Goal: Navigation & Orientation: Find specific page/section

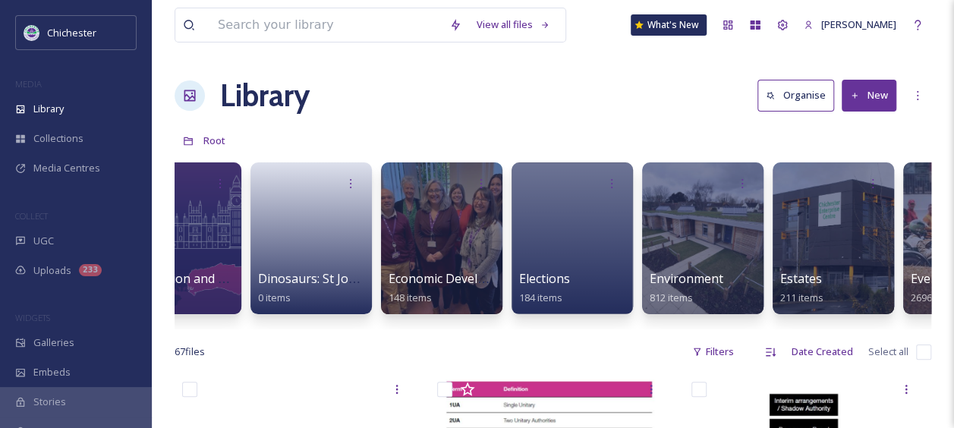
scroll to position [0, 2322]
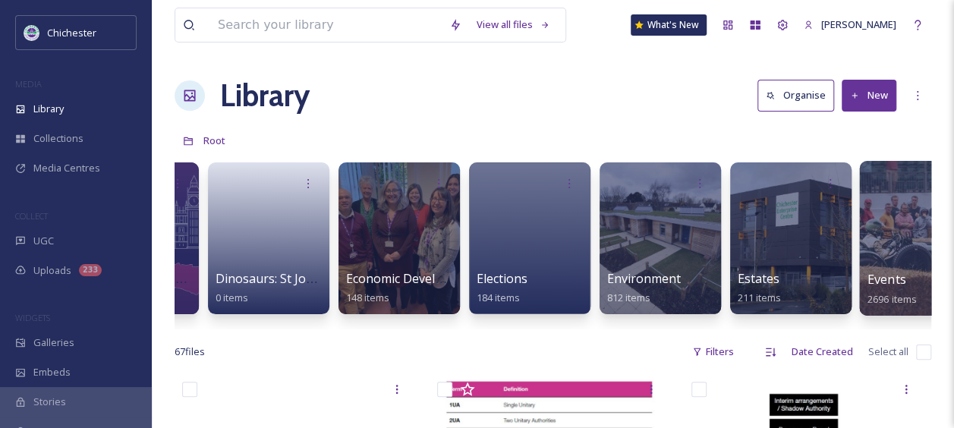
click at [891, 276] on span "Events" at bounding box center [887, 279] width 39 height 17
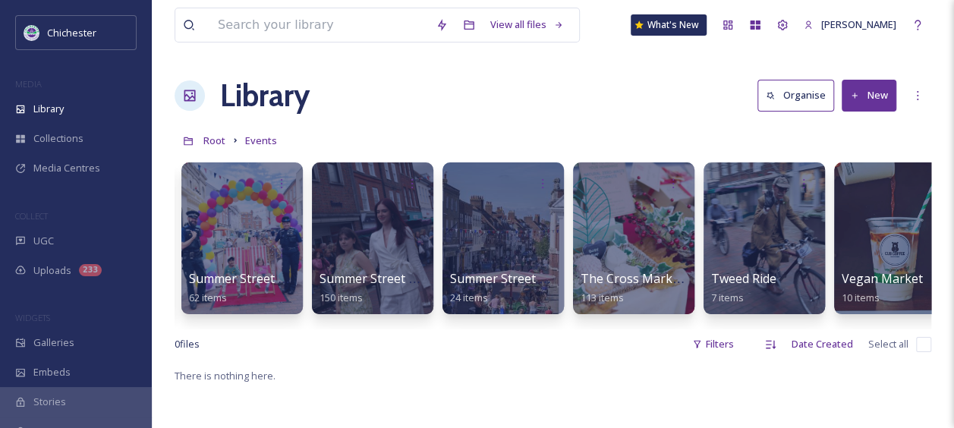
scroll to position [0, 2638]
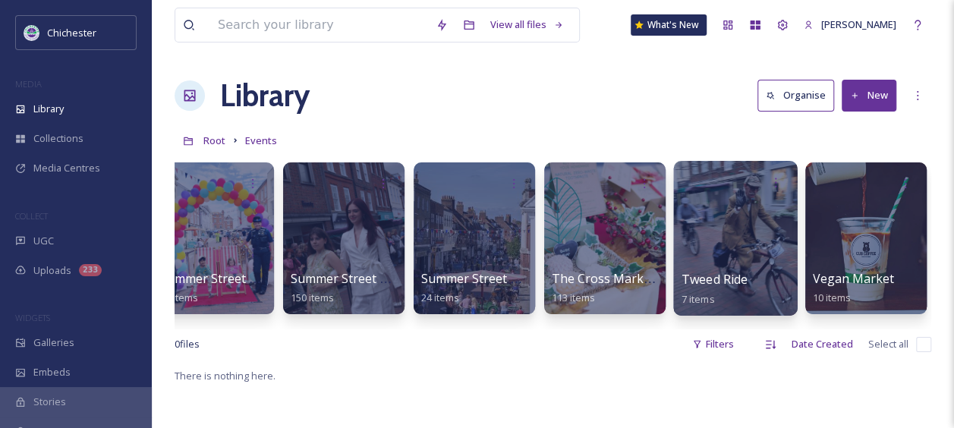
click at [730, 285] on span "Tweed Ride" at bounding box center [715, 279] width 67 height 17
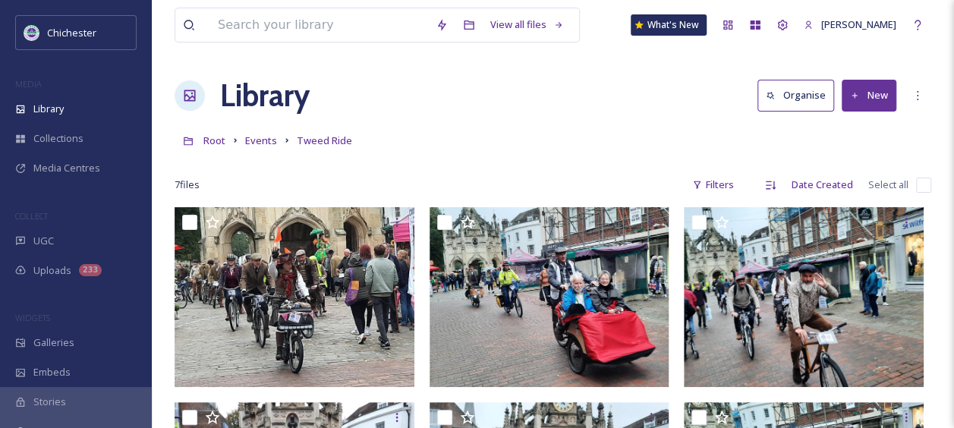
click at [525, 120] on div "View all files What's New [PERSON_NAME] Library Organise New Root Events Tweed …" at bounding box center [553, 401] width 802 height 803
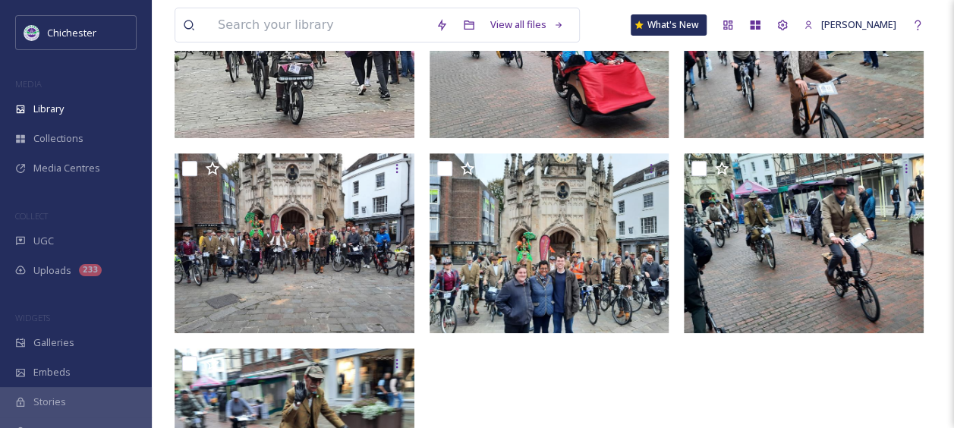
scroll to position [275, 0]
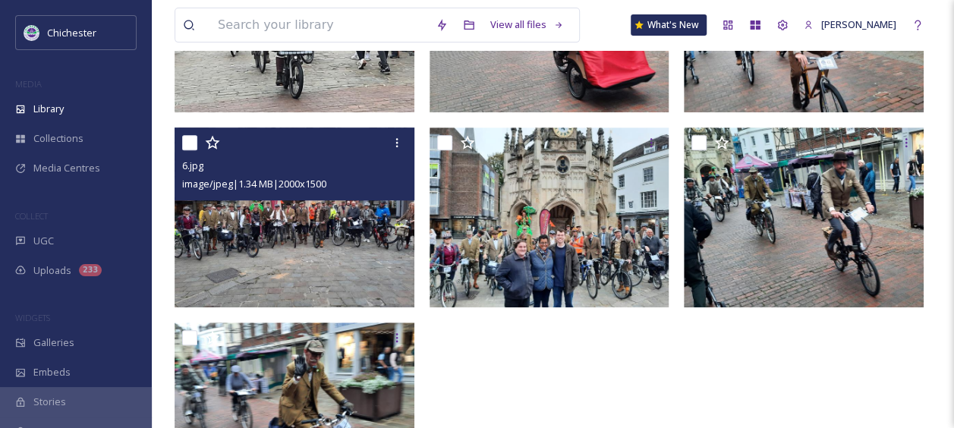
click at [304, 278] on img at bounding box center [295, 218] width 240 height 180
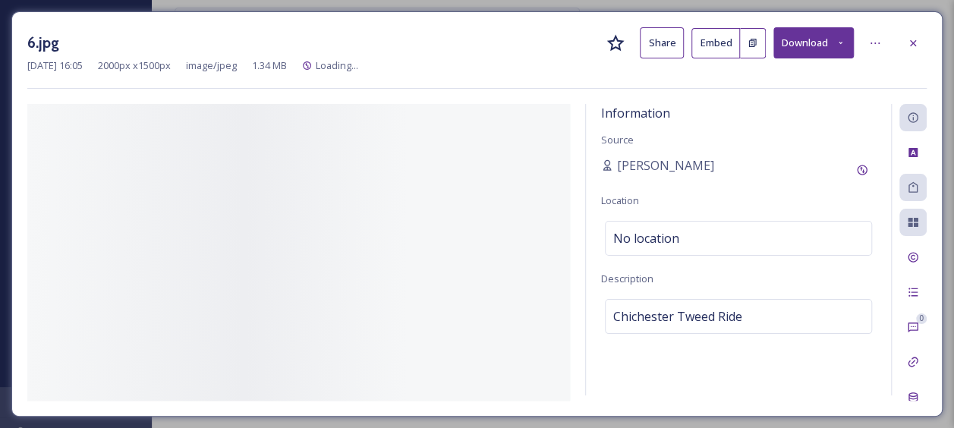
scroll to position [206, 0]
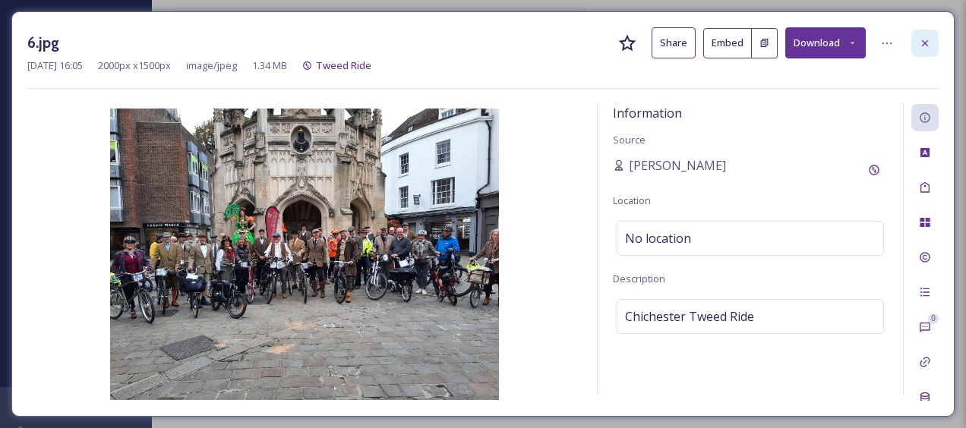
click at [930, 45] on icon at bounding box center [925, 43] width 12 height 12
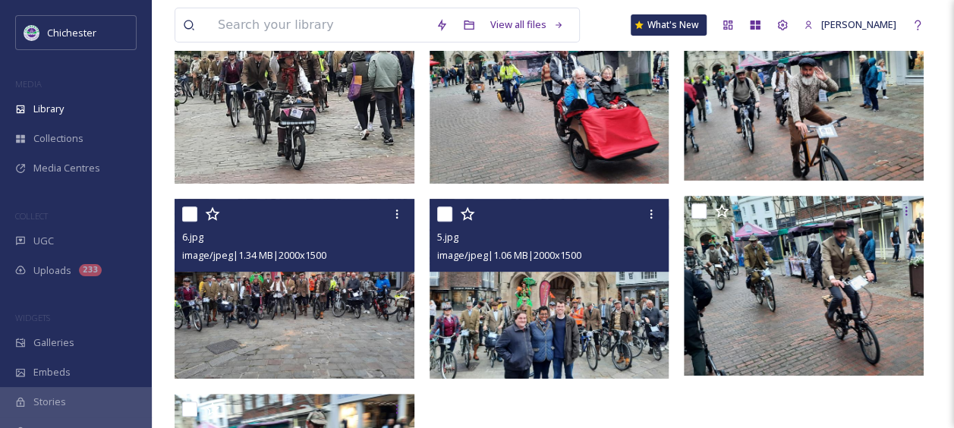
click at [592, 306] on img at bounding box center [550, 289] width 240 height 180
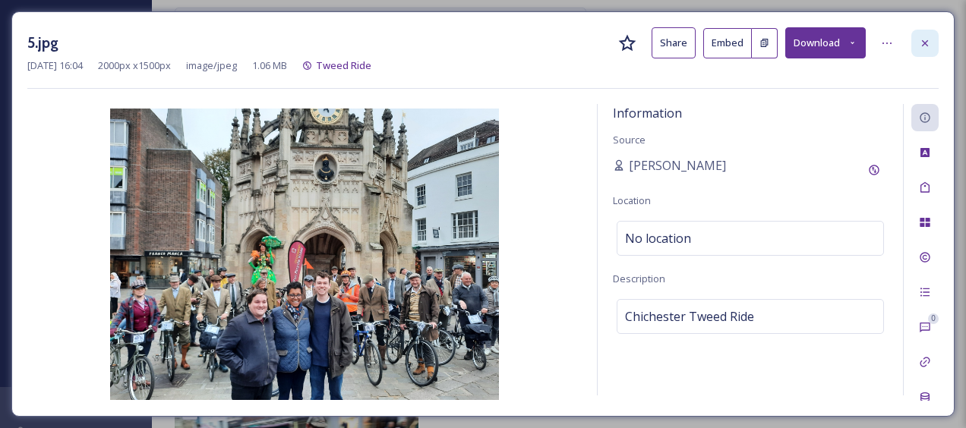
click at [933, 41] on div at bounding box center [924, 43] width 27 height 27
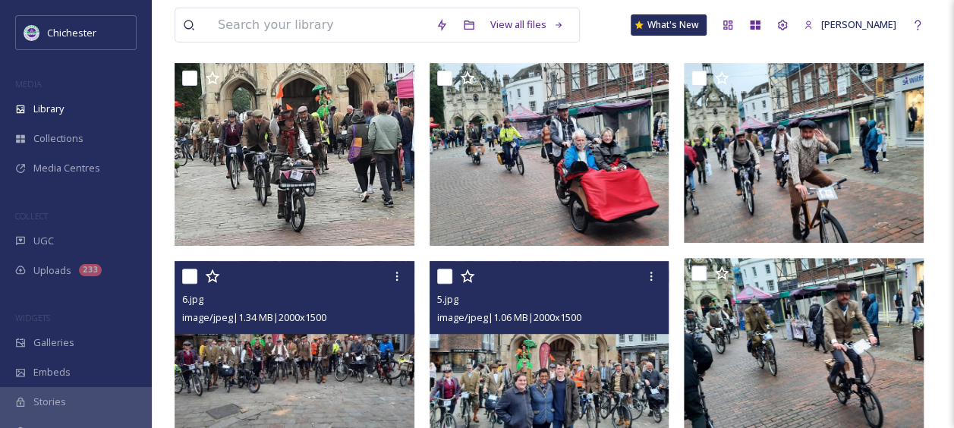
scroll to position [131, 0]
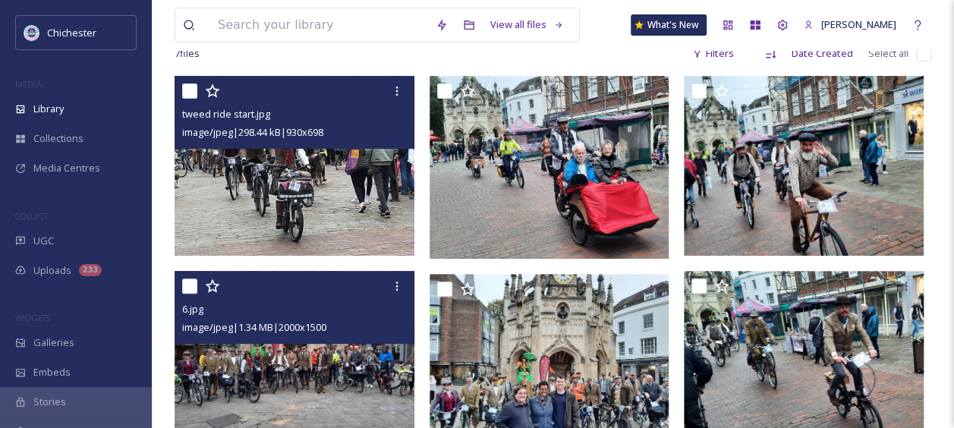
click at [338, 231] on img at bounding box center [295, 166] width 240 height 180
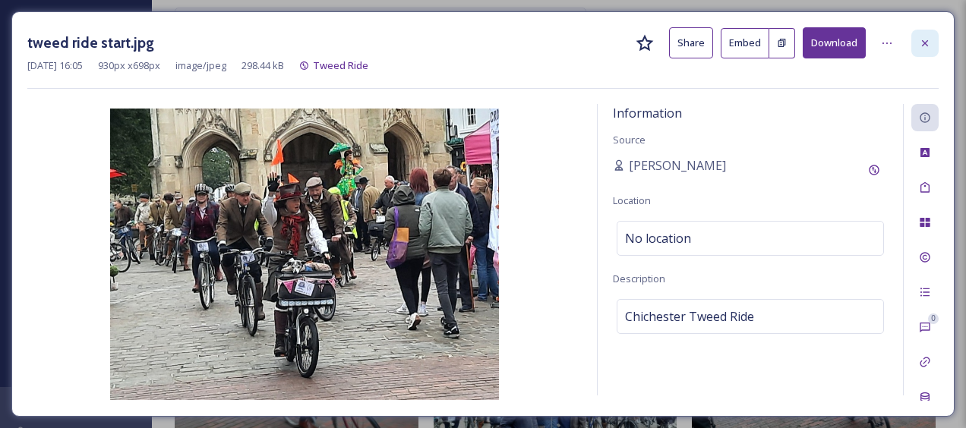
click at [920, 43] on icon at bounding box center [925, 43] width 12 height 12
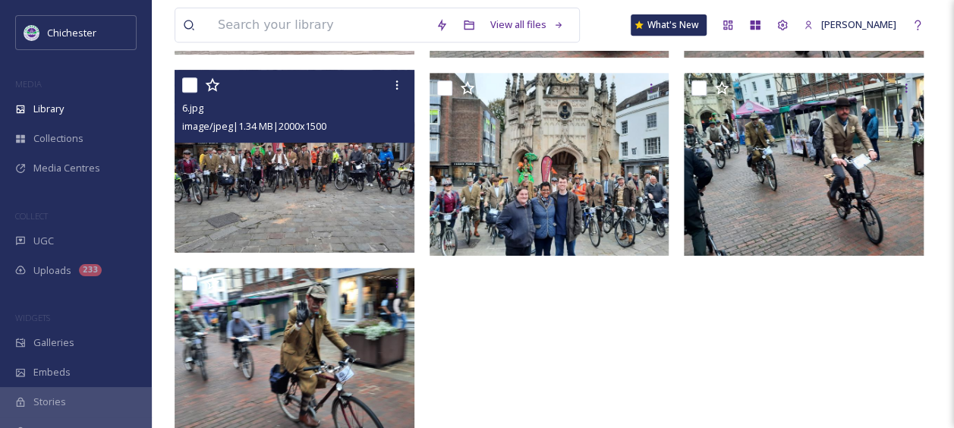
scroll to position [367, 0]
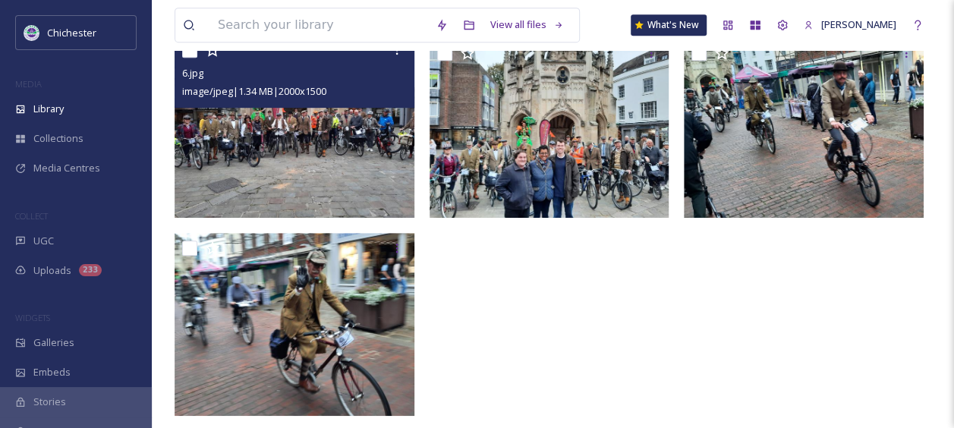
click at [318, 197] on img at bounding box center [297, 126] width 244 height 183
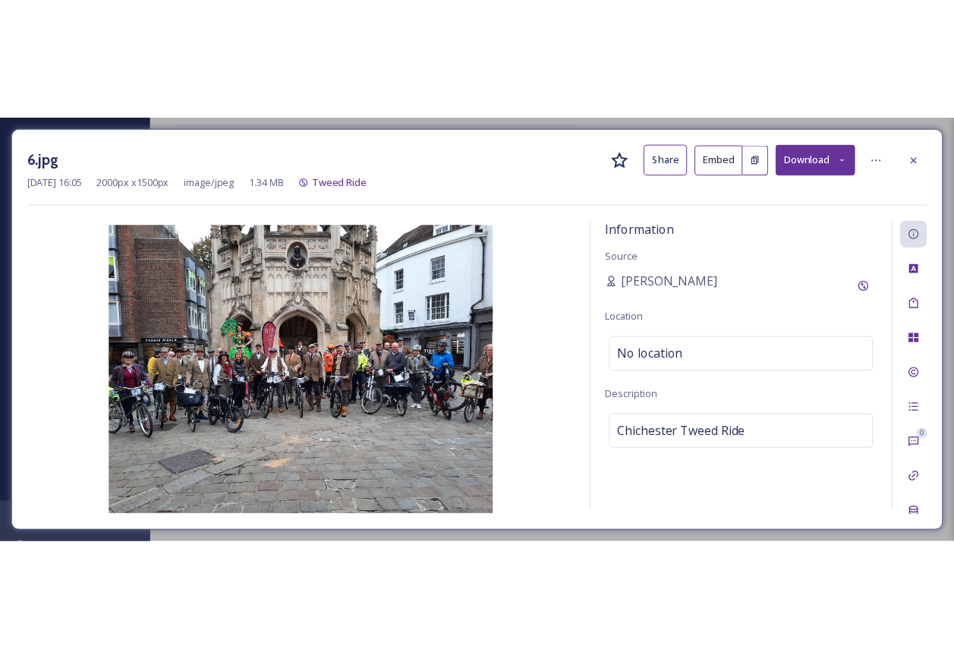
scroll to position [207, 0]
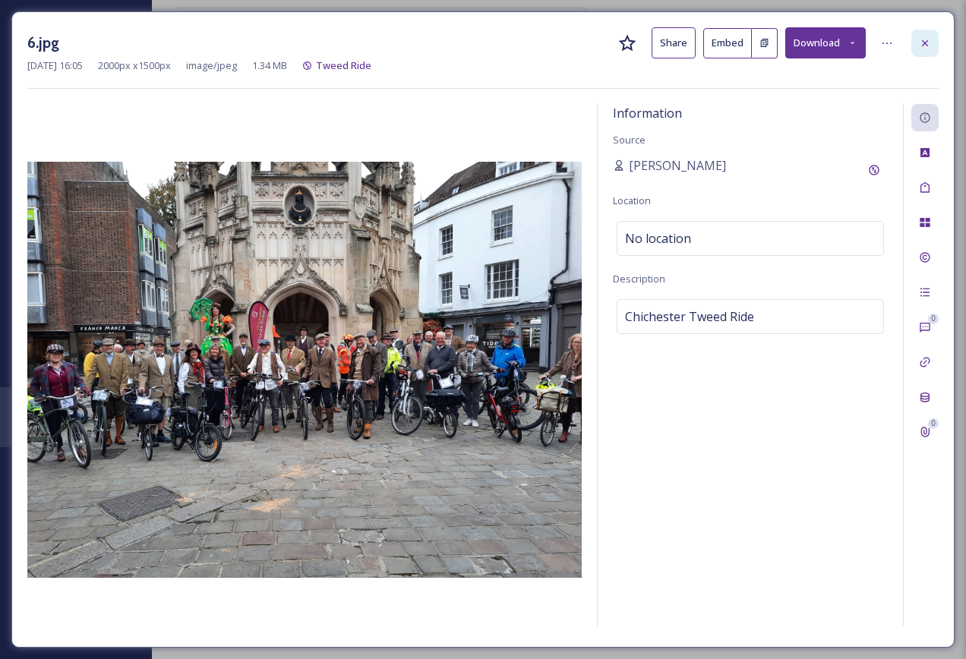
click at [914, 45] on div at bounding box center [924, 43] width 27 height 27
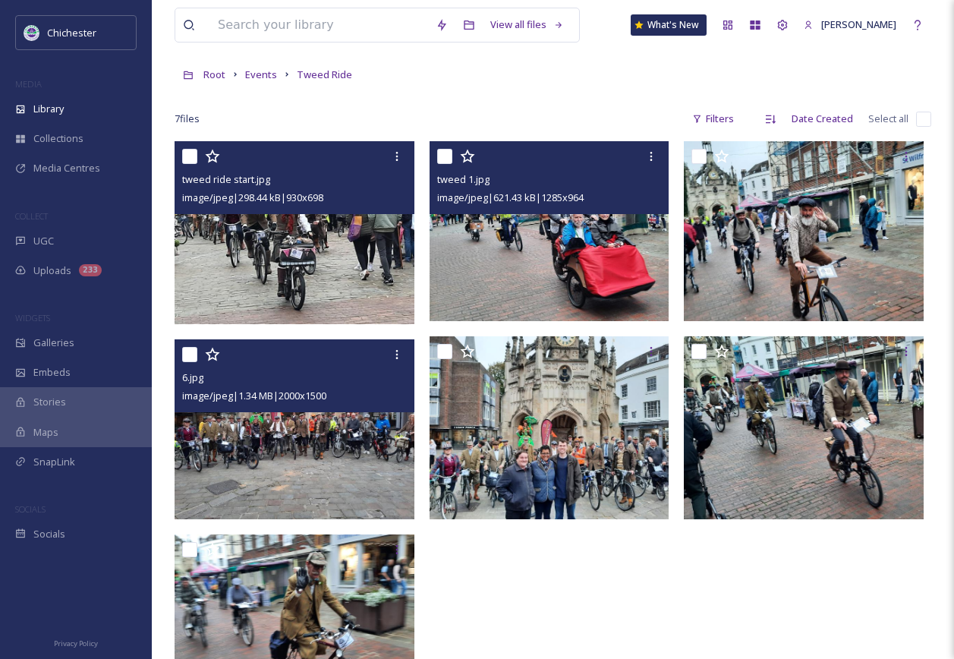
scroll to position [55, 0]
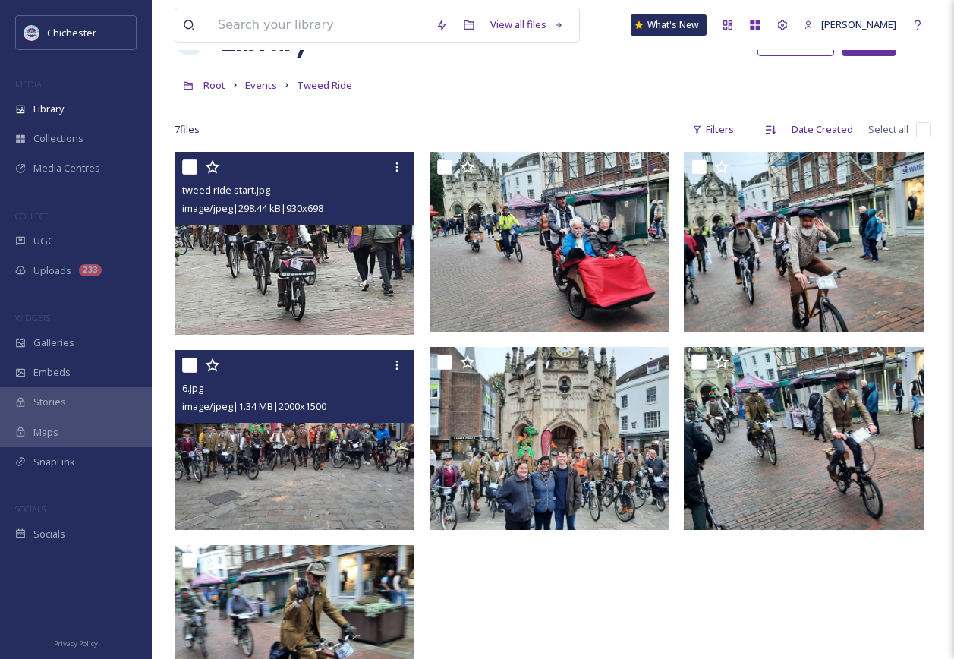
click at [535, 115] on div "7 file s Filters Date Created Select all" at bounding box center [553, 130] width 757 height 30
click at [163, 146] on div "View all files What's New [PERSON_NAME] Library Organise New Root Events Tweed …" at bounding box center [553, 378] width 802 height 866
click at [481, 93] on div "Root Events Tweed Ride" at bounding box center [553, 85] width 757 height 29
